Goal: Task Accomplishment & Management: Use online tool/utility

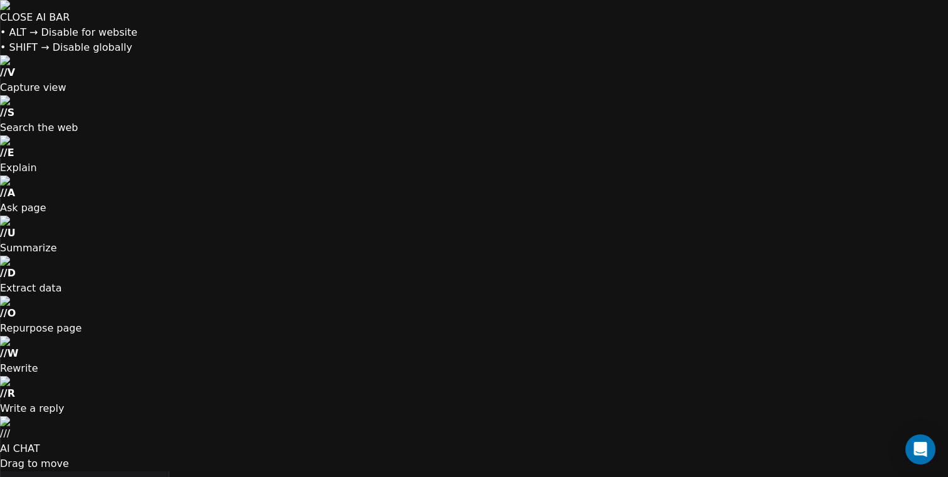
scroll to position [420, 779]
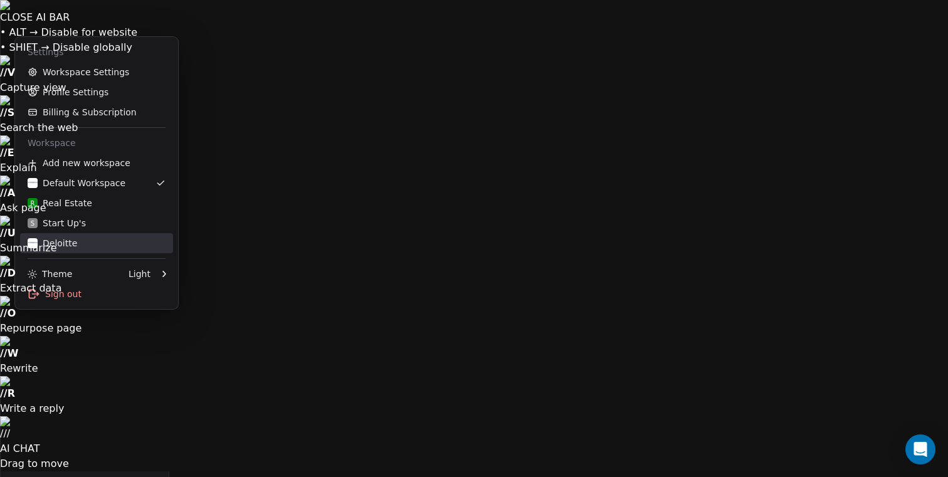
click at [55, 243] on div "Deloitte" at bounding box center [53, 243] width 50 height 13
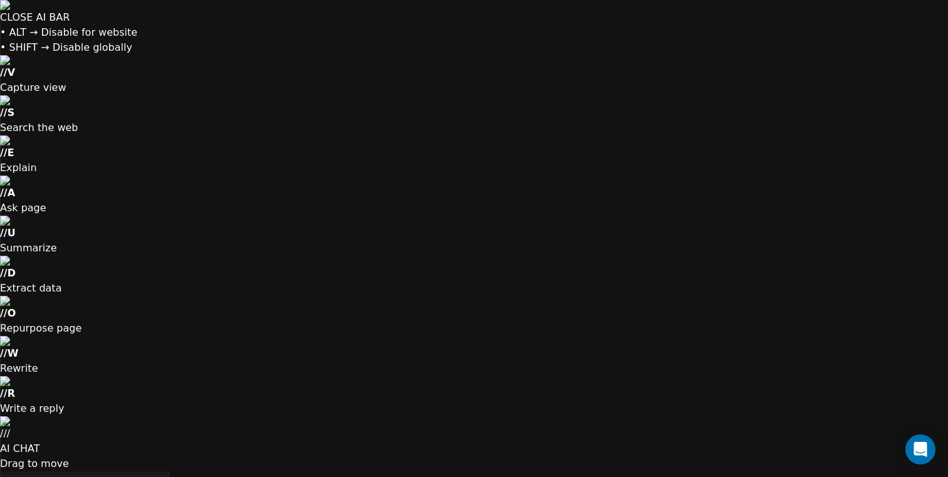
scroll to position [1331, 0]
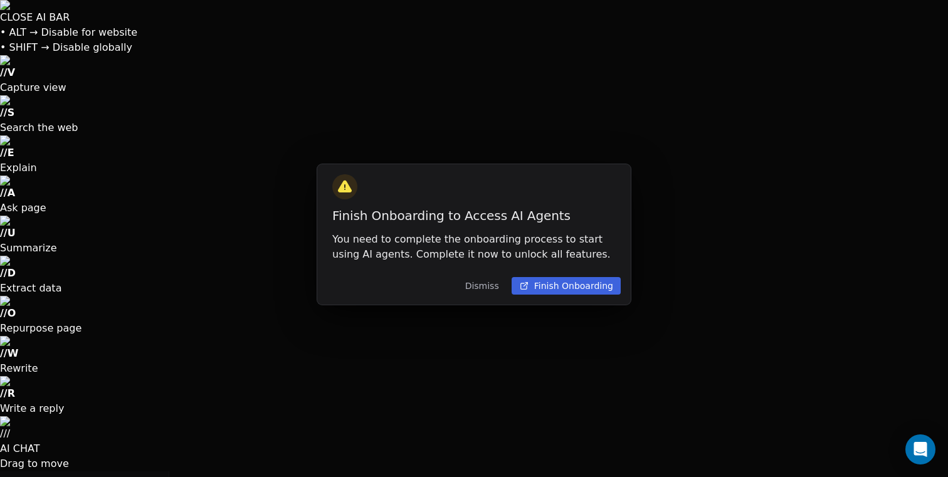
click at [484, 289] on button "Dismiss" at bounding box center [482, 286] width 49 height 23
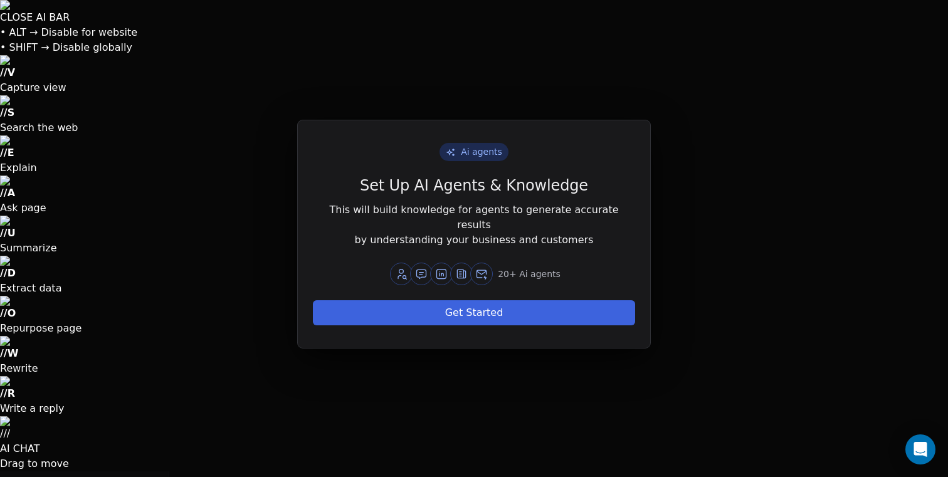
click at [470, 305] on button "Get Started" at bounding box center [474, 312] width 322 height 25
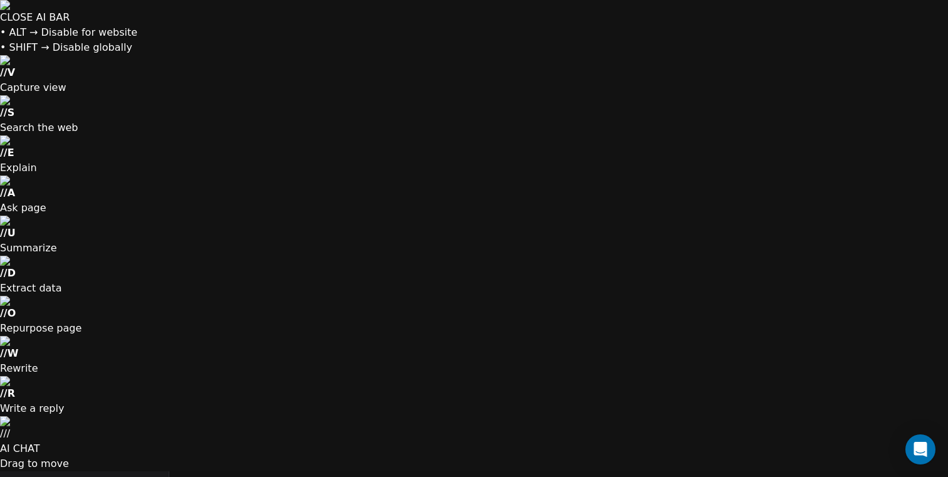
scroll to position [51, 0]
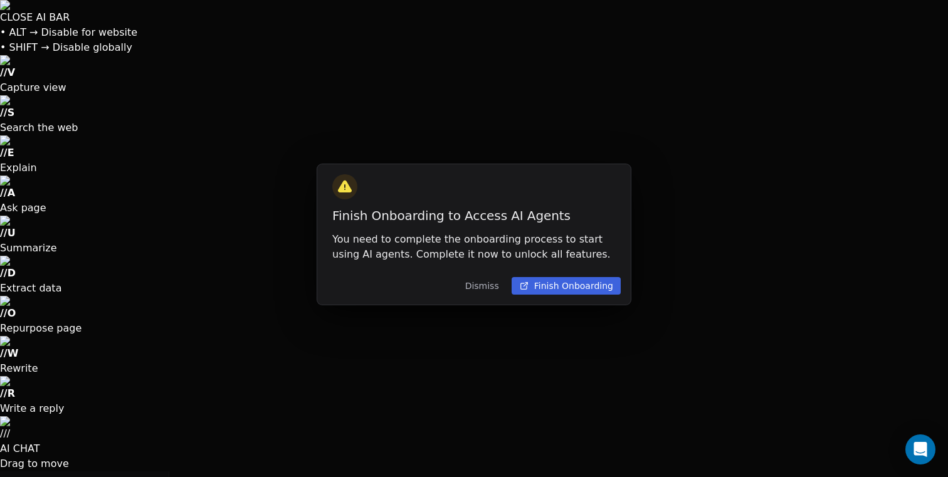
click at [486, 281] on button "Dismiss" at bounding box center [482, 286] width 49 height 23
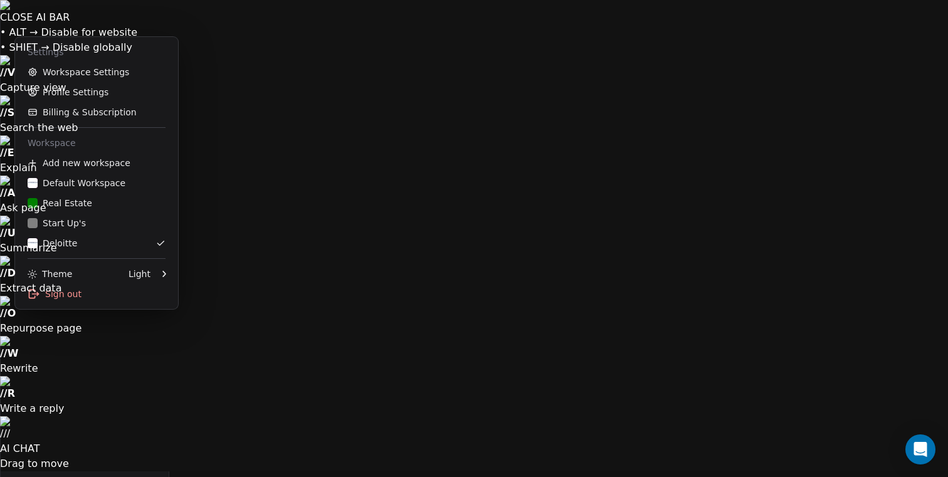
click at [67, 241] on div "Deloitte" at bounding box center [53, 243] width 50 height 13
click at [80, 180] on div "Default Workspace" at bounding box center [77, 183] width 98 height 13
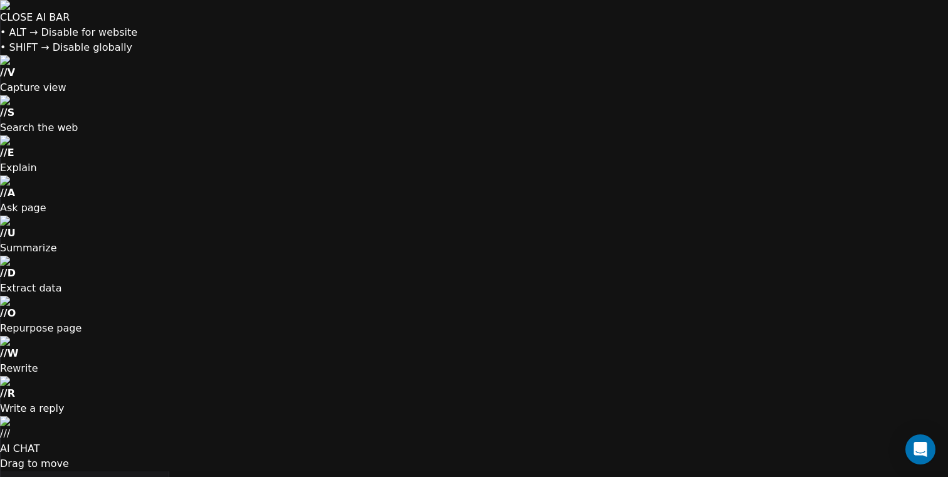
scroll to position [420, 779]
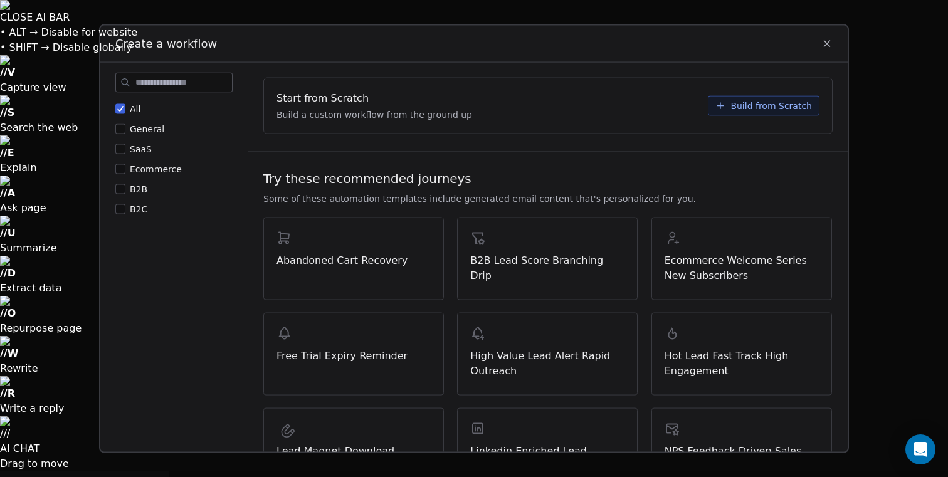
click at [739, 100] on span "Build from Scratch" at bounding box center [772, 105] width 82 height 13
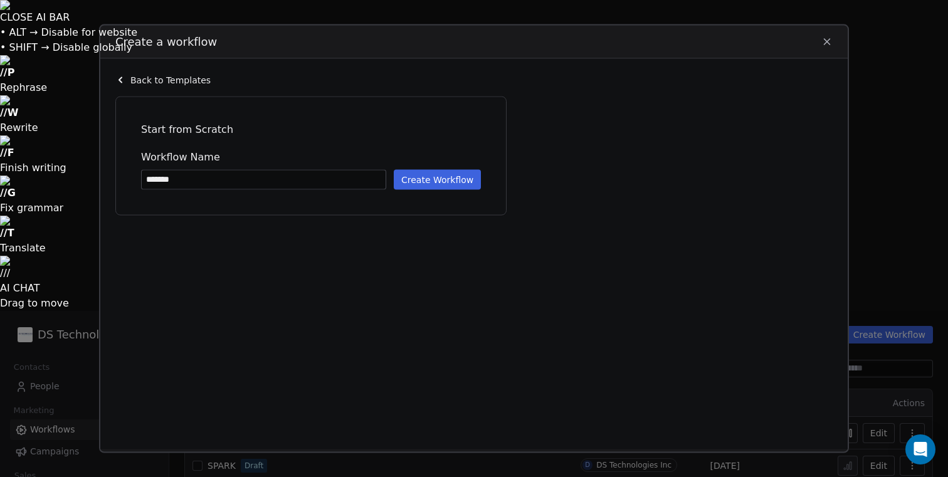
type input "*******"
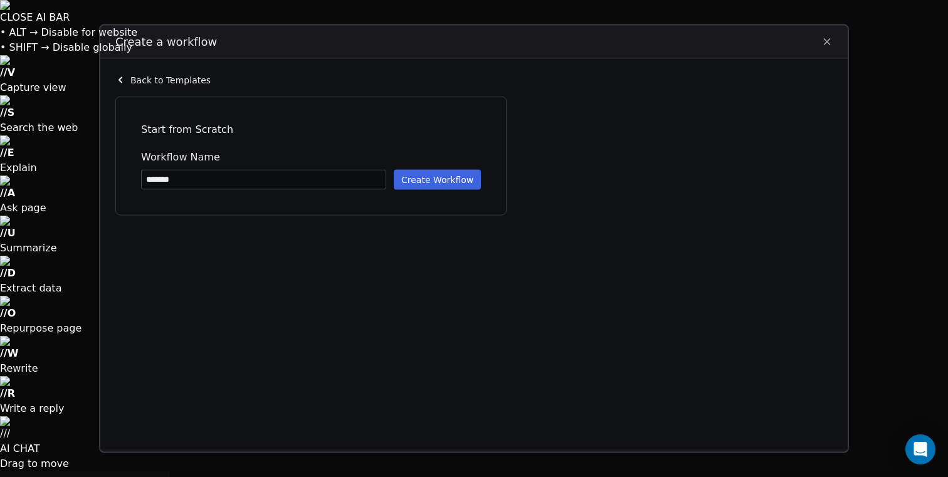
click at [438, 182] on button "Create Workflow" at bounding box center [437, 179] width 87 height 20
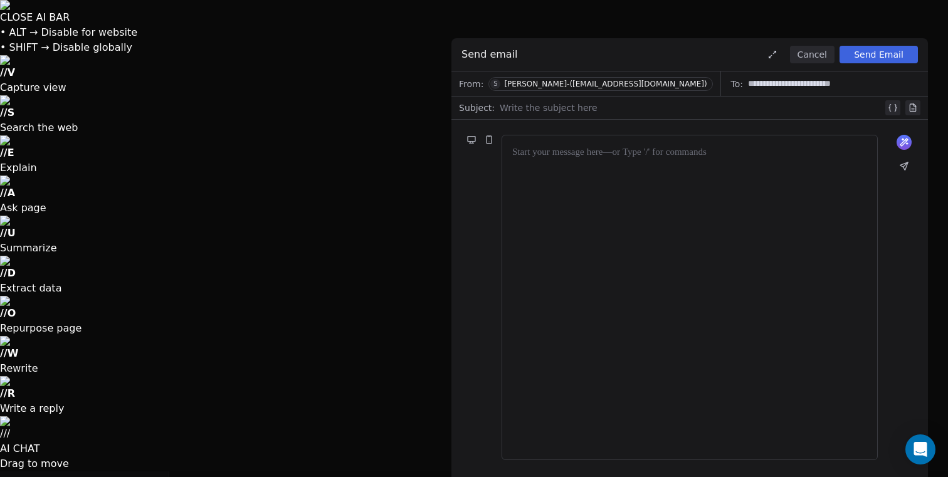
click at [906, 145] on icon at bounding box center [904, 142] width 10 height 10
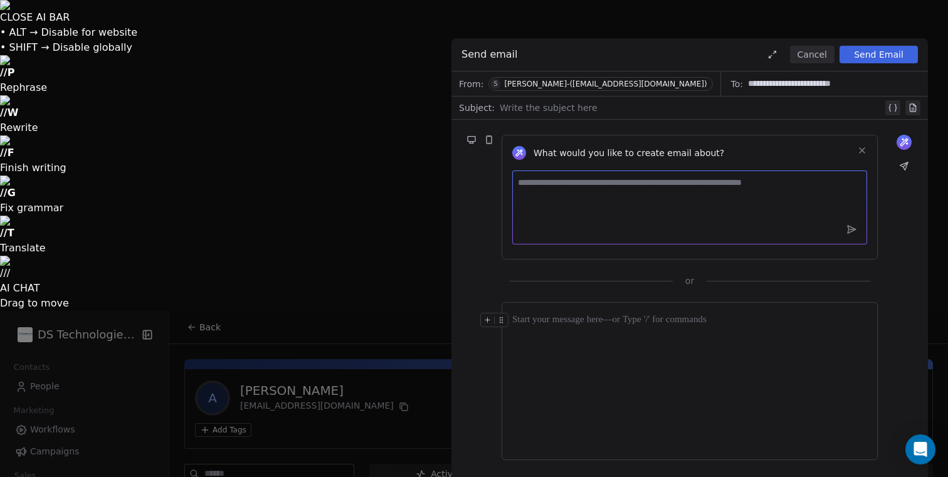
click at [585, 209] on textarea at bounding box center [689, 208] width 355 height 74
type textarea "**********"
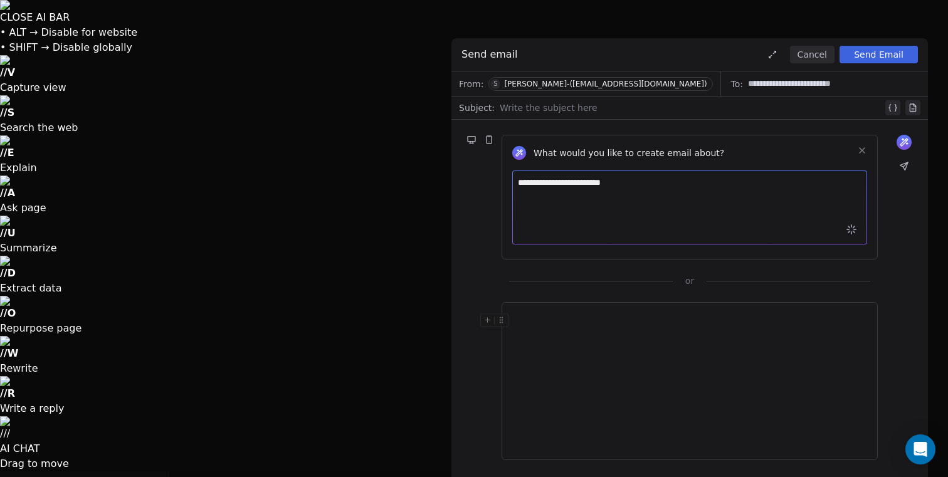
click at [902, 140] on icon at bounding box center [904, 142] width 10 height 10
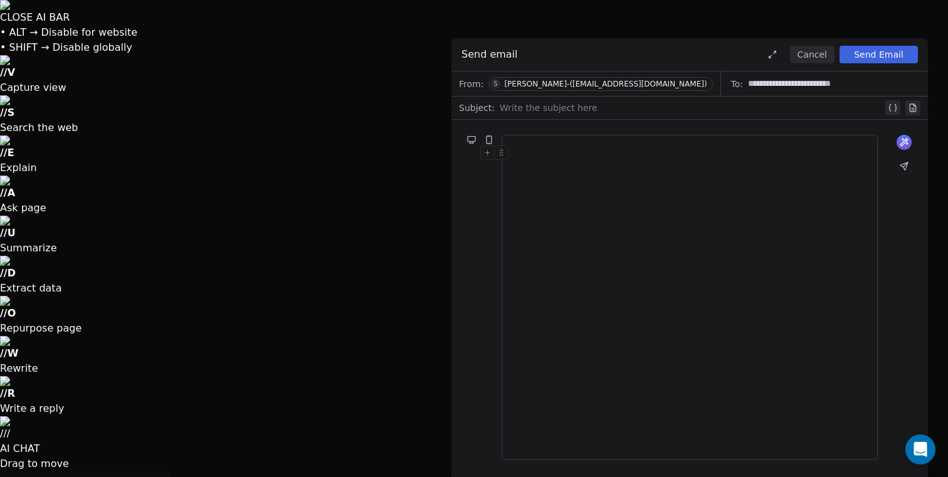
click at [902, 151] on div at bounding box center [905, 155] width 18 height 40
click at [903, 147] on button at bounding box center [904, 142] width 15 height 15
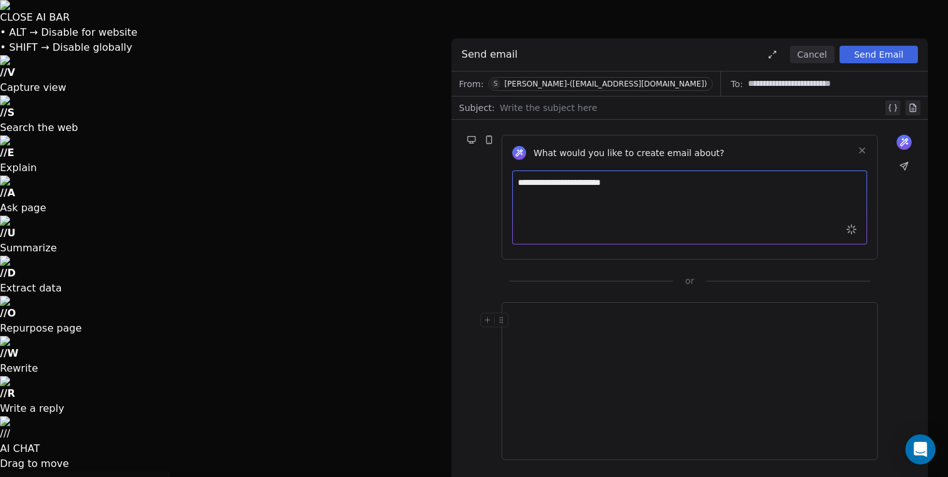
click at [639, 391] on div at bounding box center [689, 381] width 355 height 137
click at [623, 88] on span "S Shravan Kumar-(2229westlandis@gmail.com)" at bounding box center [601, 84] width 224 height 14
click at [610, 396] on div at bounding box center [689, 381] width 355 height 137
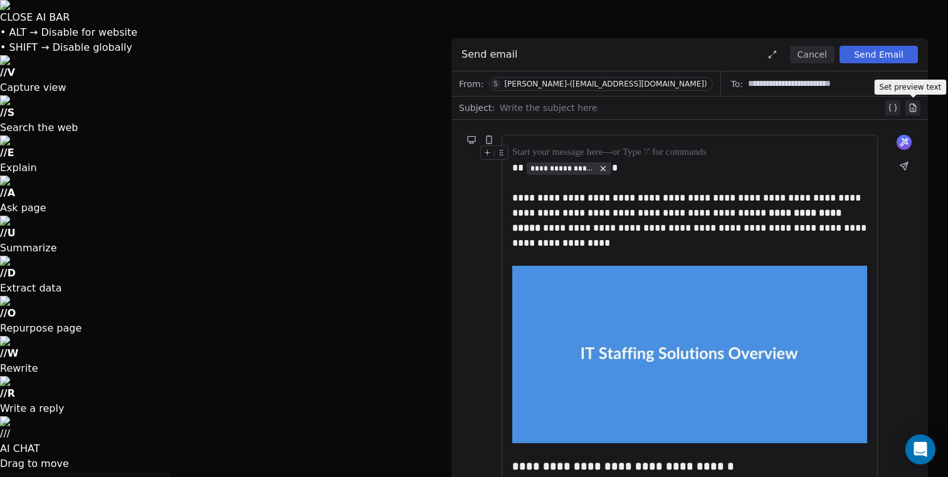
click at [914, 109] on icon at bounding box center [913, 108] width 6 height 8
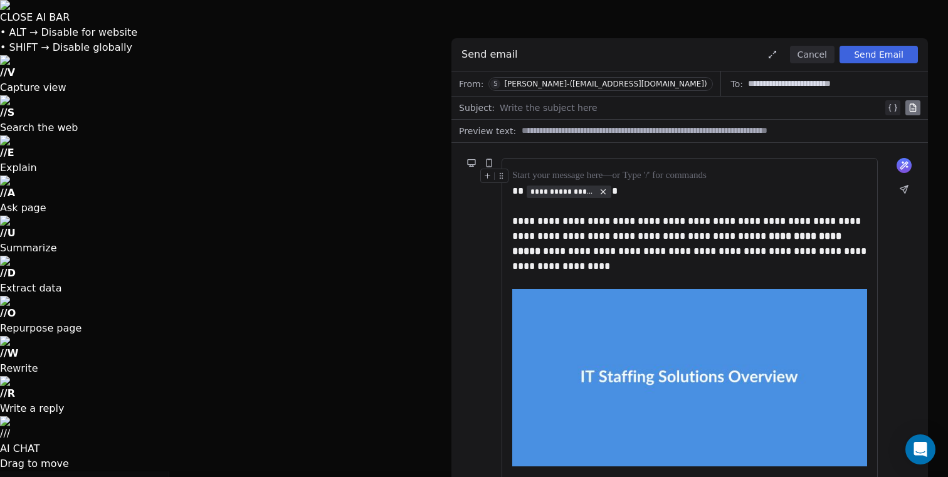
click at [816, 59] on button "Cancel" at bounding box center [812, 55] width 45 height 18
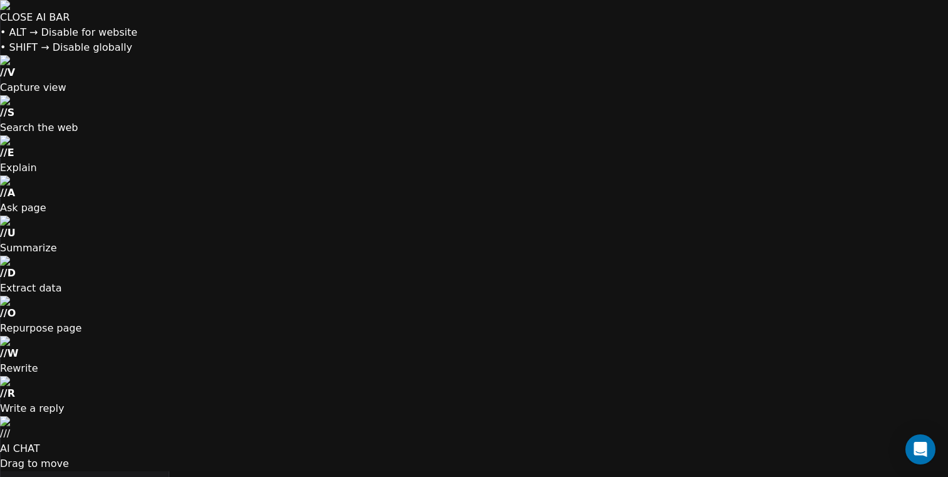
scroll to position [420, 779]
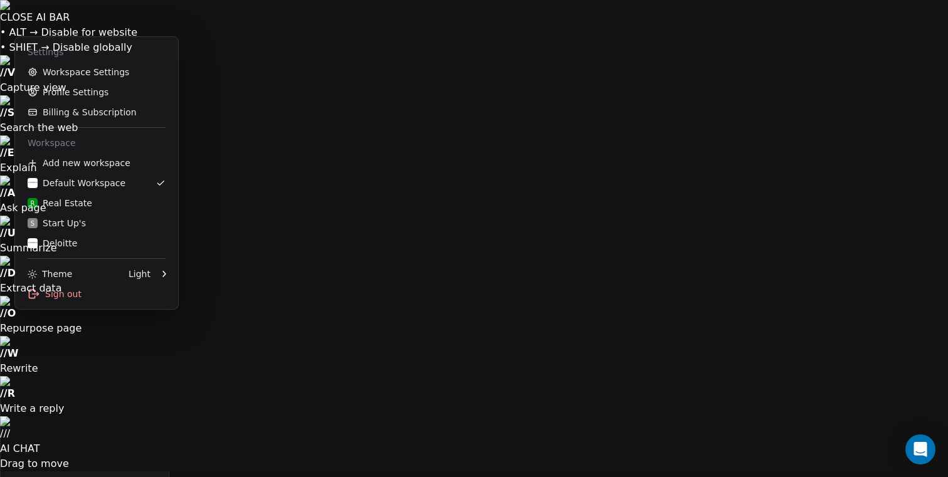
click at [95, 75] on link "Workspace Settings" at bounding box center [96, 72] width 153 height 20
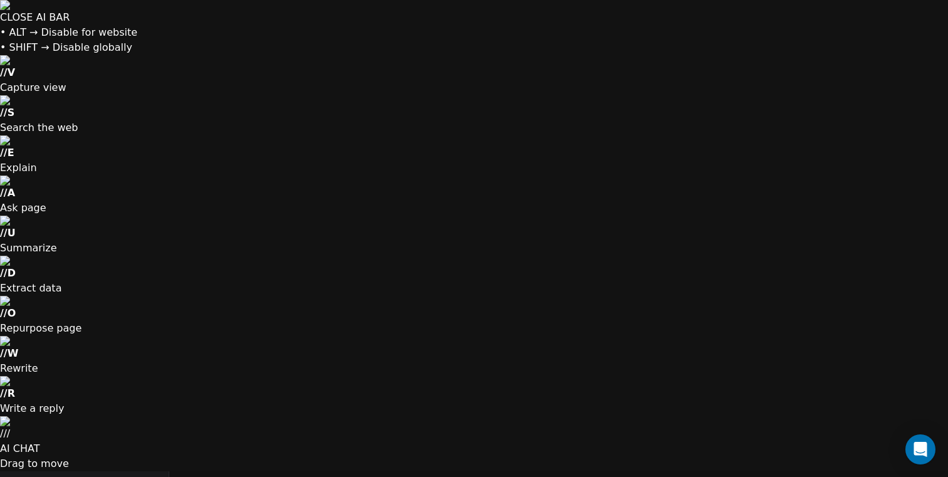
click at [788, 324] on span "Reconnect" at bounding box center [792, 321] width 46 height 13
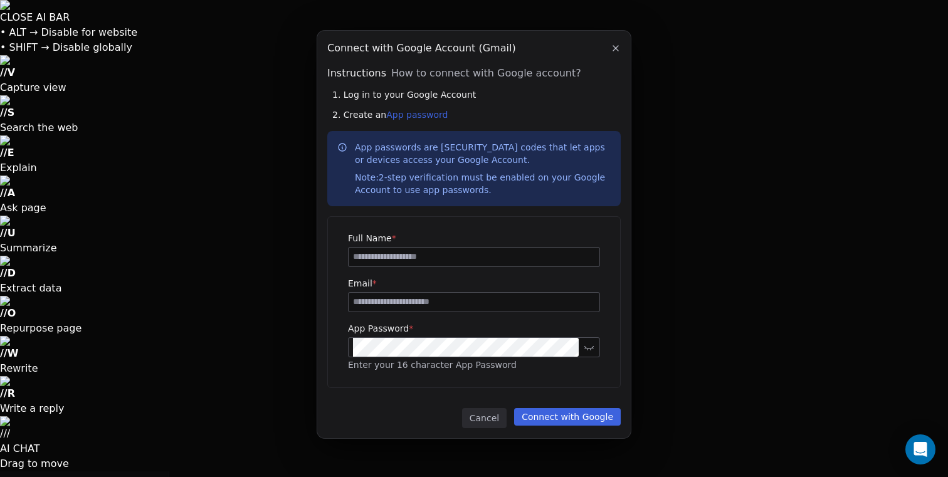
click at [616, 48] on icon "button" at bounding box center [615, 48] width 5 height 5
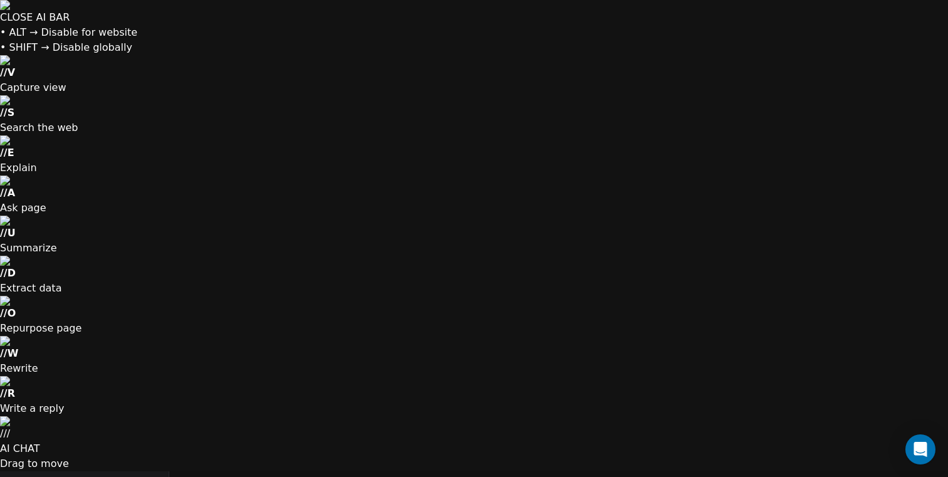
scroll to position [261, 0]
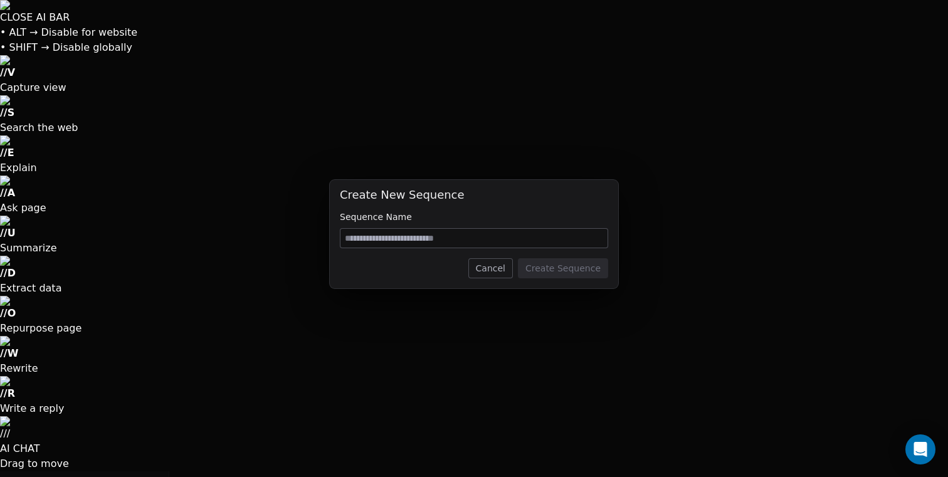
click at [496, 270] on button "Cancel" at bounding box center [490, 268] width 45 height 20
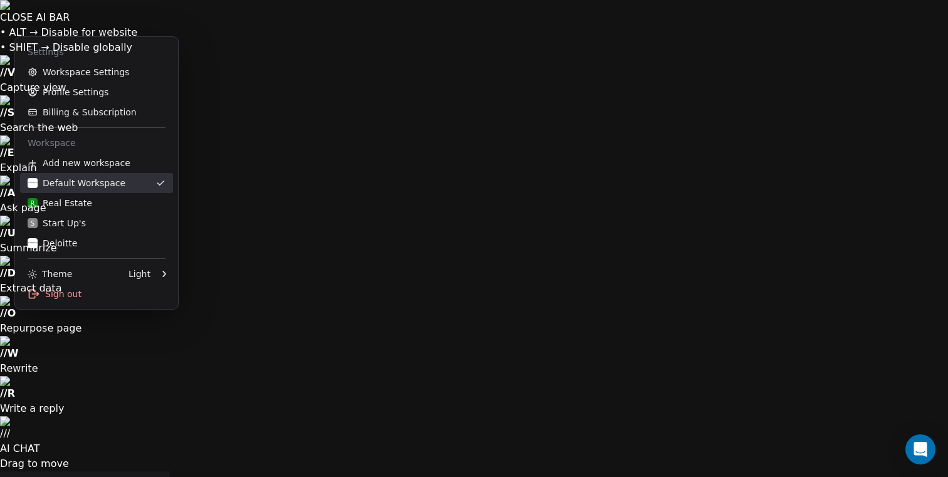
click at [69, 186] on div "Default Workspace" at bounding box center [77, 183] width 98 height 13
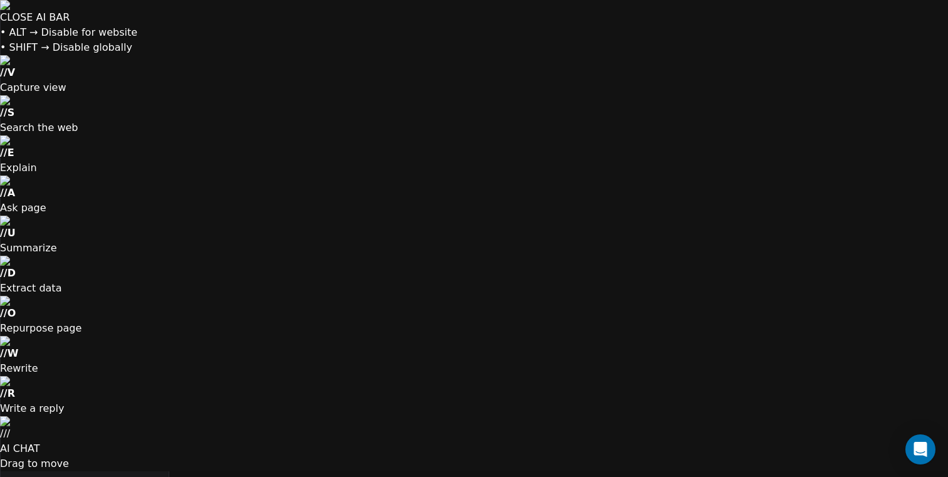
scroll to position [420, 779]
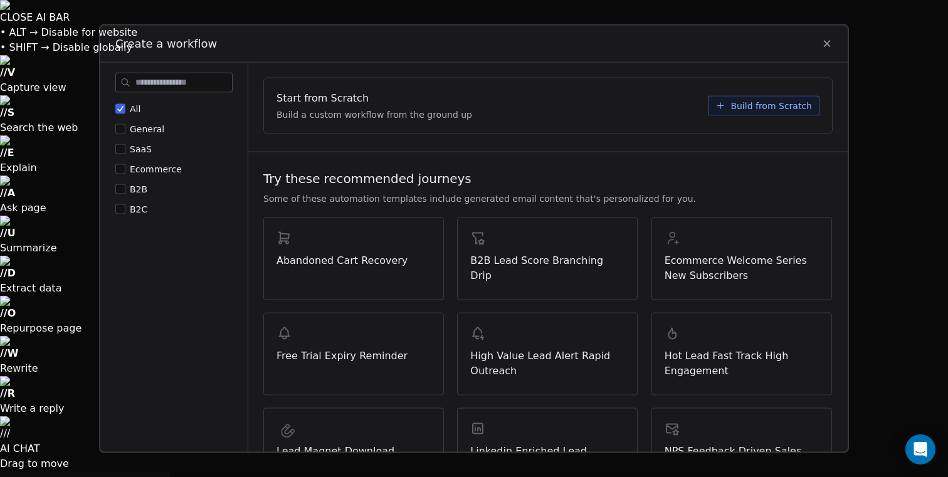
click at [759, 115] on div "Start from Scratch Build a custom workflow from the ground up Build from Scratch" at bounding box center [548, 105] width 568 height 55
click at [771, 110] on span "Build from Scratch" at bounding box center [772, 105] width 82 height 13
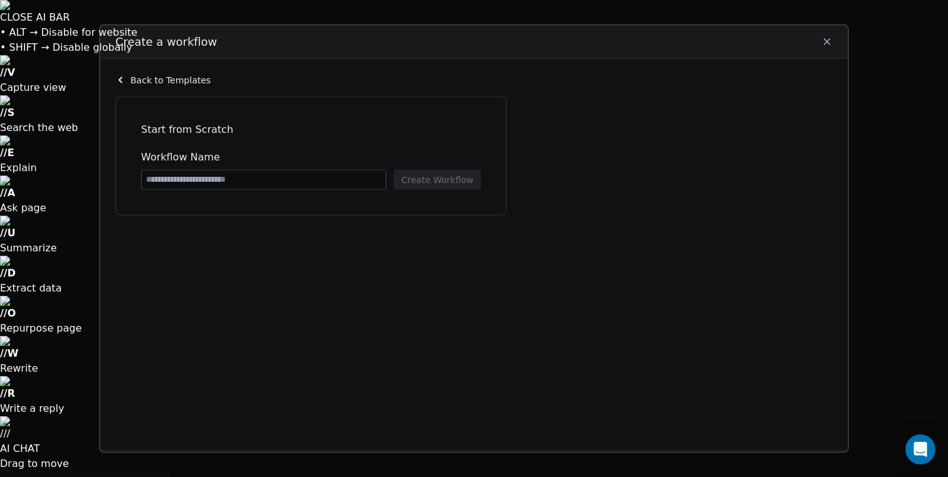
click at [257, 167] on div "Workflow Name Create Workflow" at bounding box center [311, 169] width 340 height 40
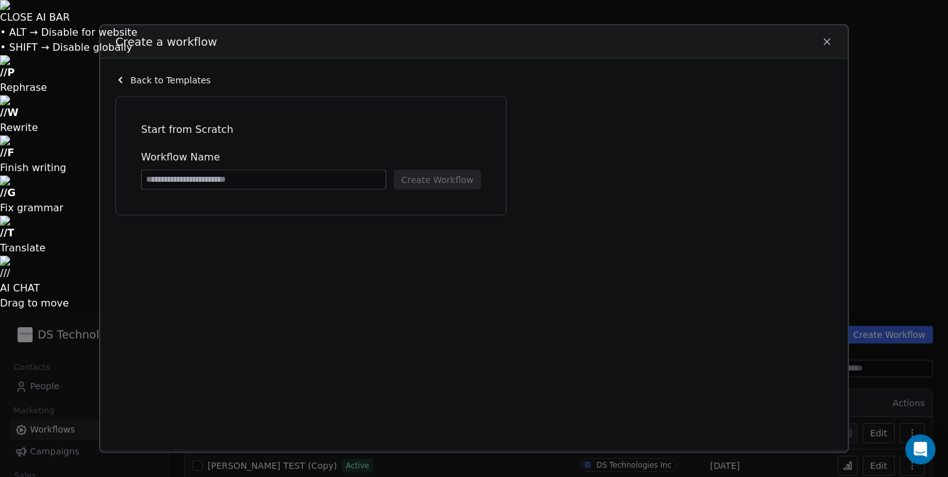
click at [241, 188] on input at bounding box center [264, 179] width 244 height 19
type input "*"
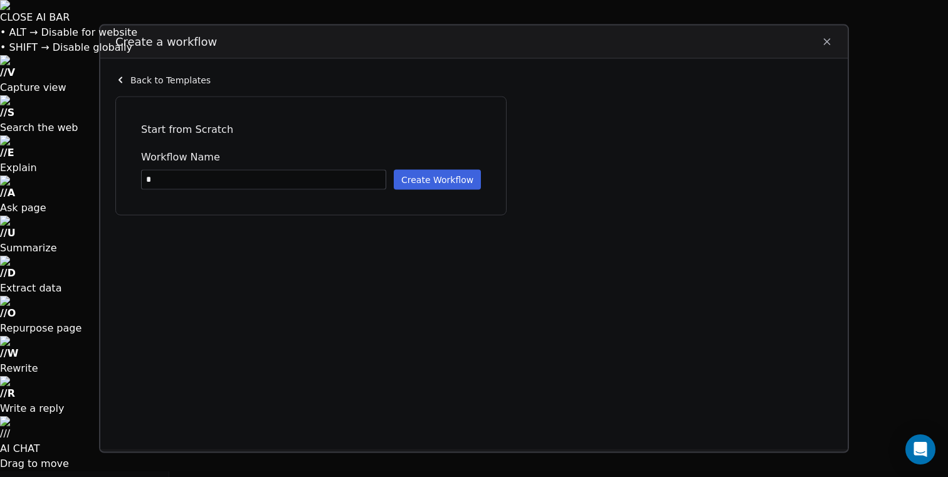
click at [453, 179] on button "Create Workflow" at bounding box center [437, 179] width 87 height 20
